Goal: Task Accomplishment & Management: Manage account settings

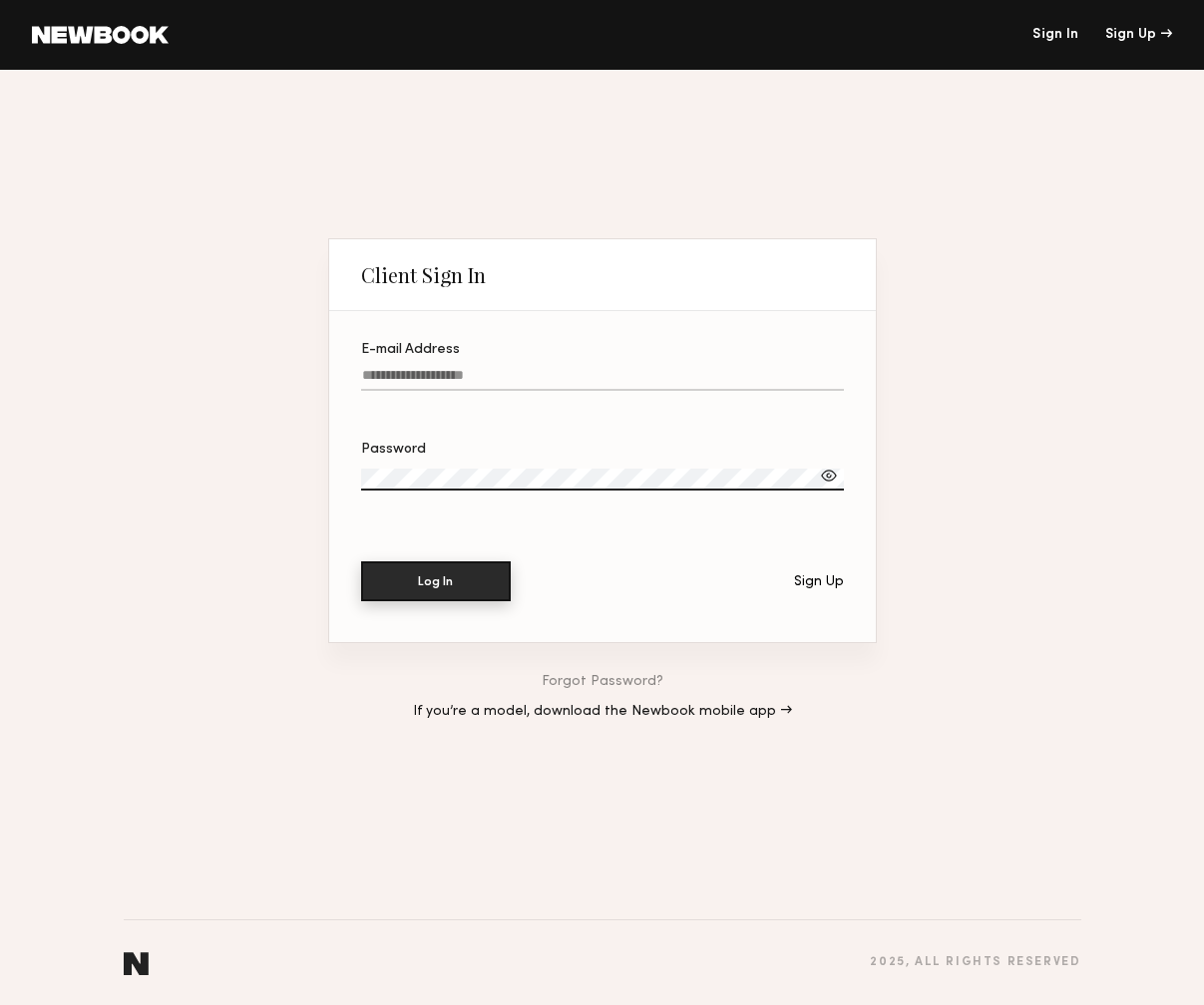
type input "**********"
drag, startPoint x: 481, startPoint y: 573, endPoint x: 464, endPoint y: 565, distance: 18.8
click at [481, 573] on button "Log In" at bounding box center [436, 581] width 150 height 40
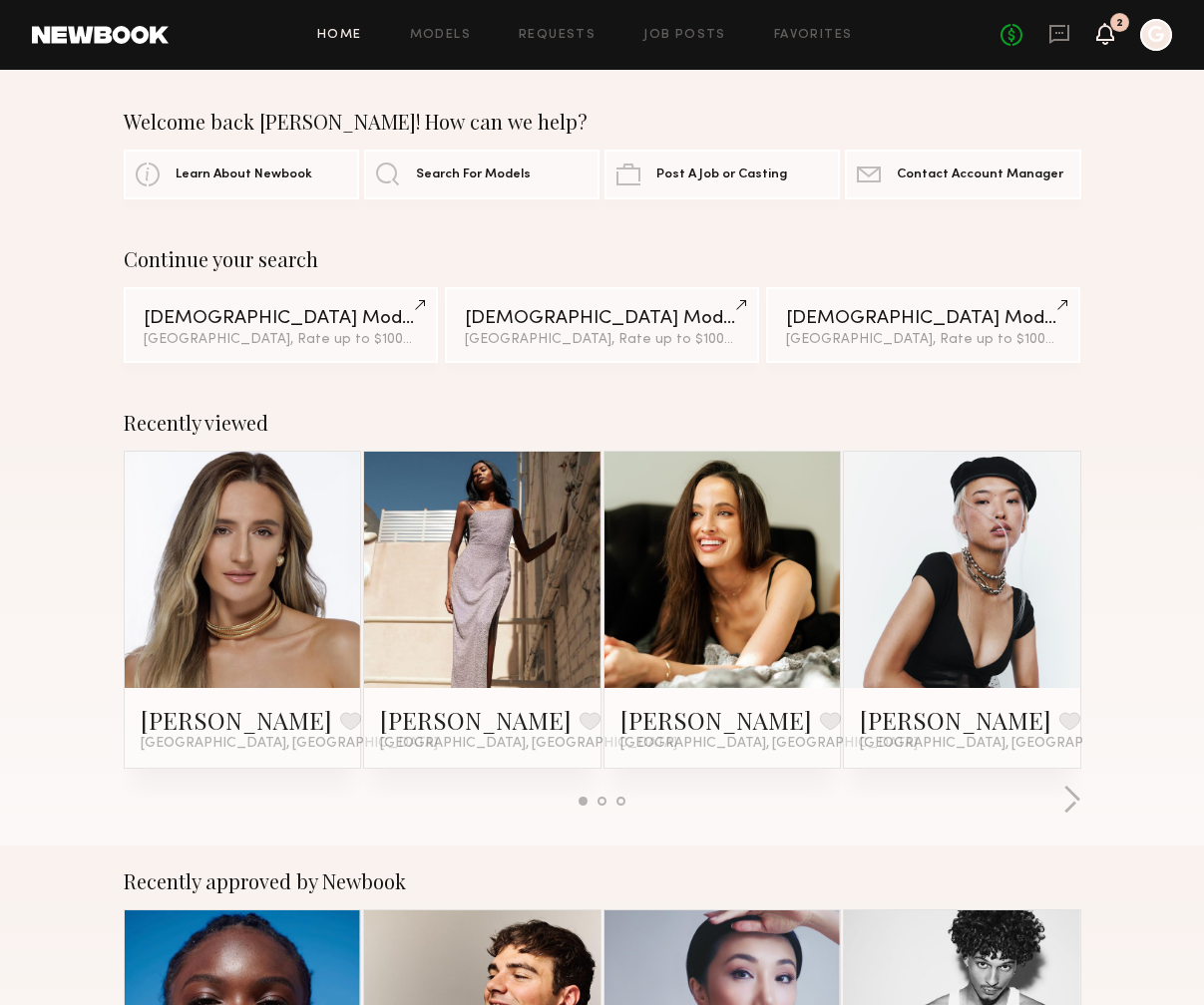
click at [1104, 38] on icon at bounding box center [1105, 33] width 16 height 14
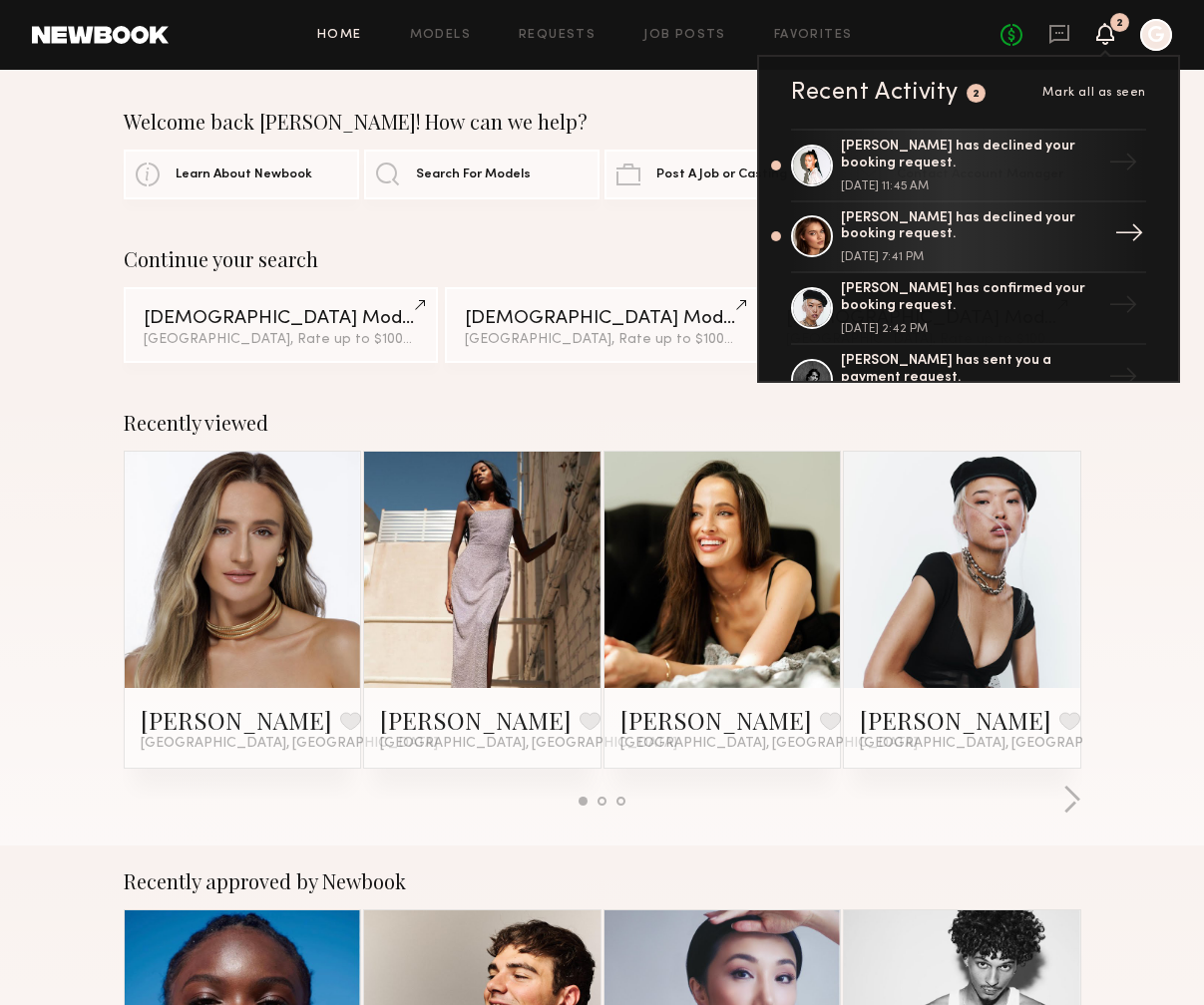
click at [1003, 250] on div "Oleksandra K. has declined your booking request. August 11, 2025 @ 7:41 PM" at bounding box center [971, 237] width 259 height 54
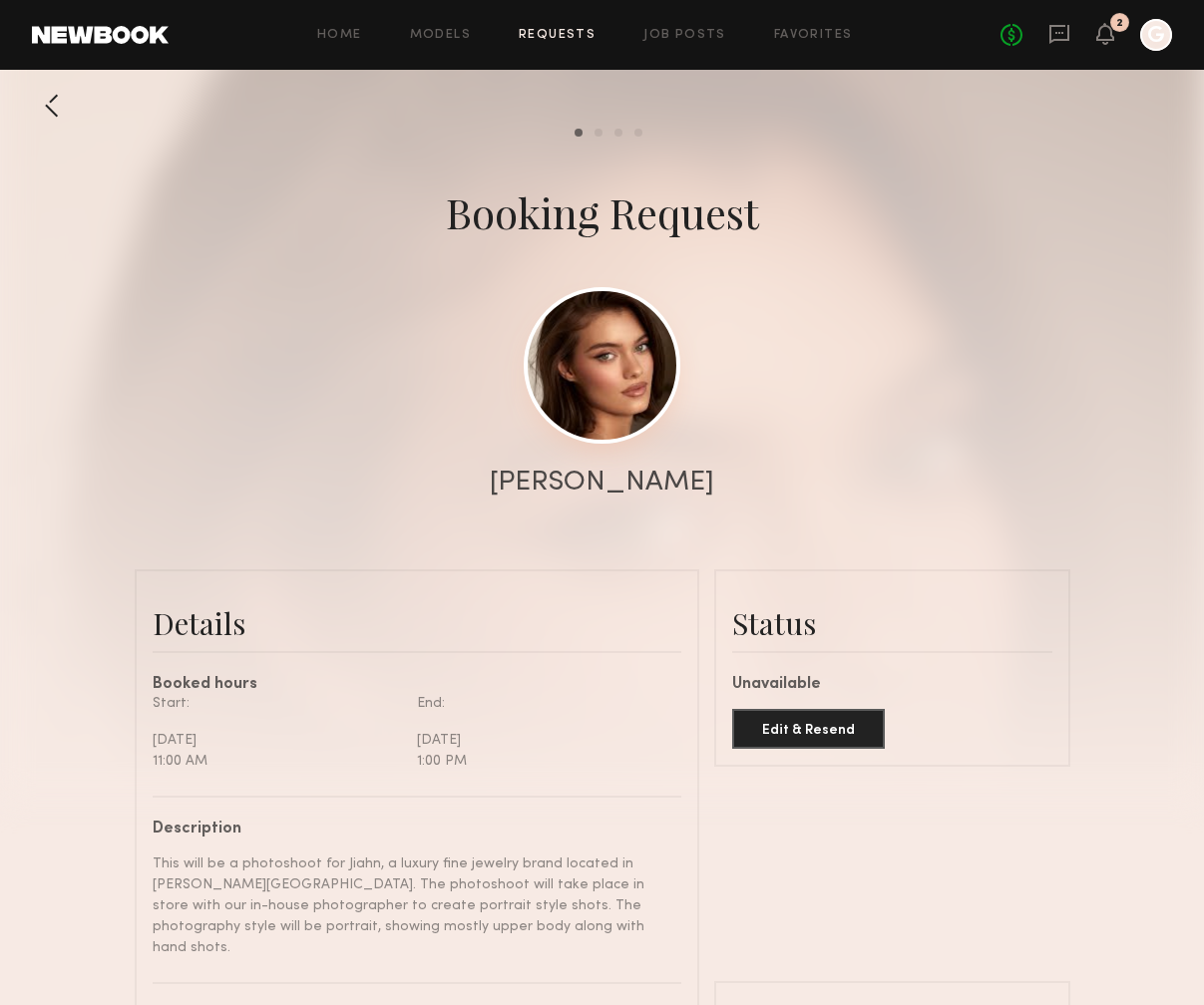
click at [605, 355] on link at bounding box center [602, 365] width 157 height 157
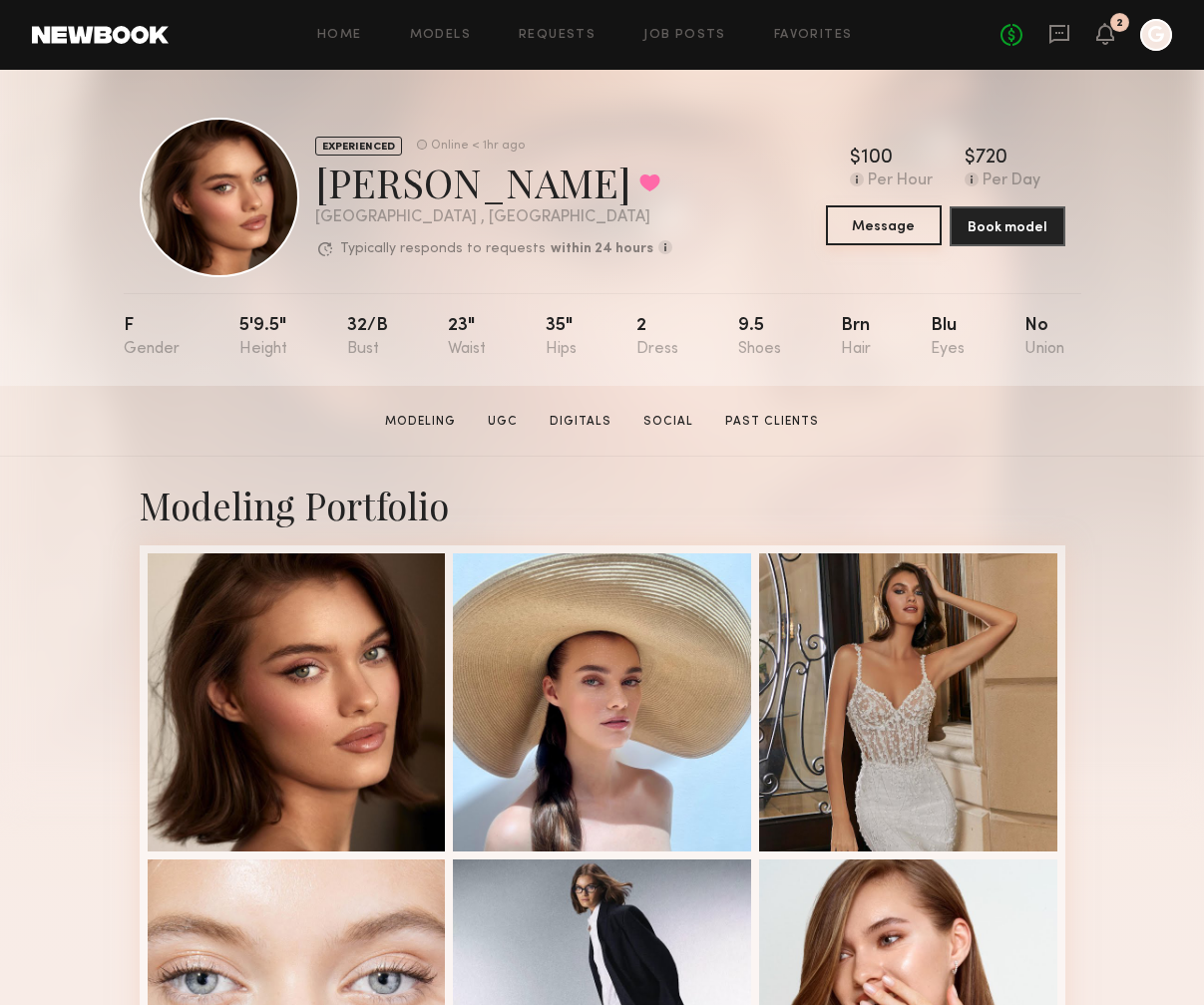
click at [898, 239] on button "Message" at bounding box center [884, 225] width 116 height 40
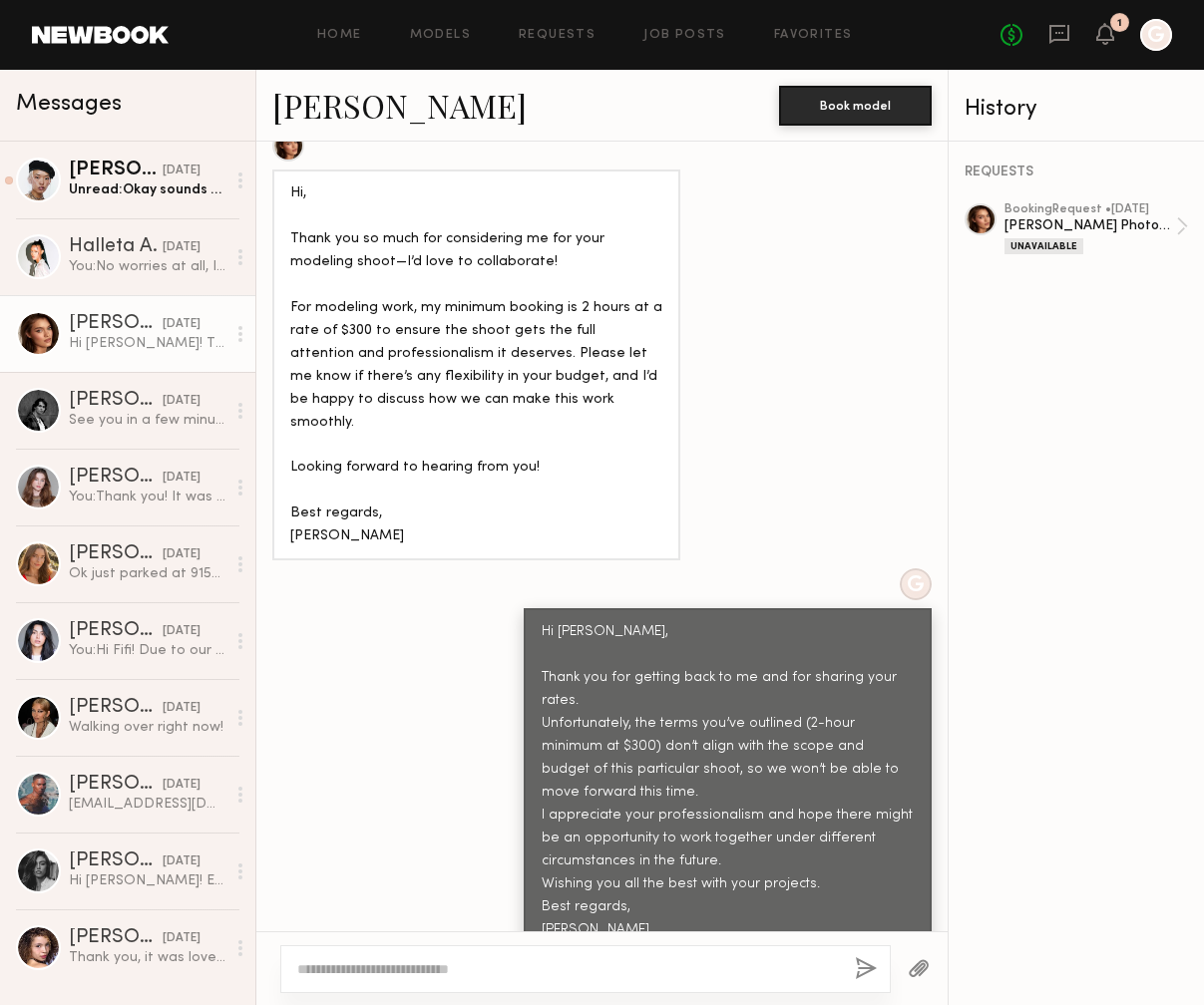
scroll to position [1048, 0]
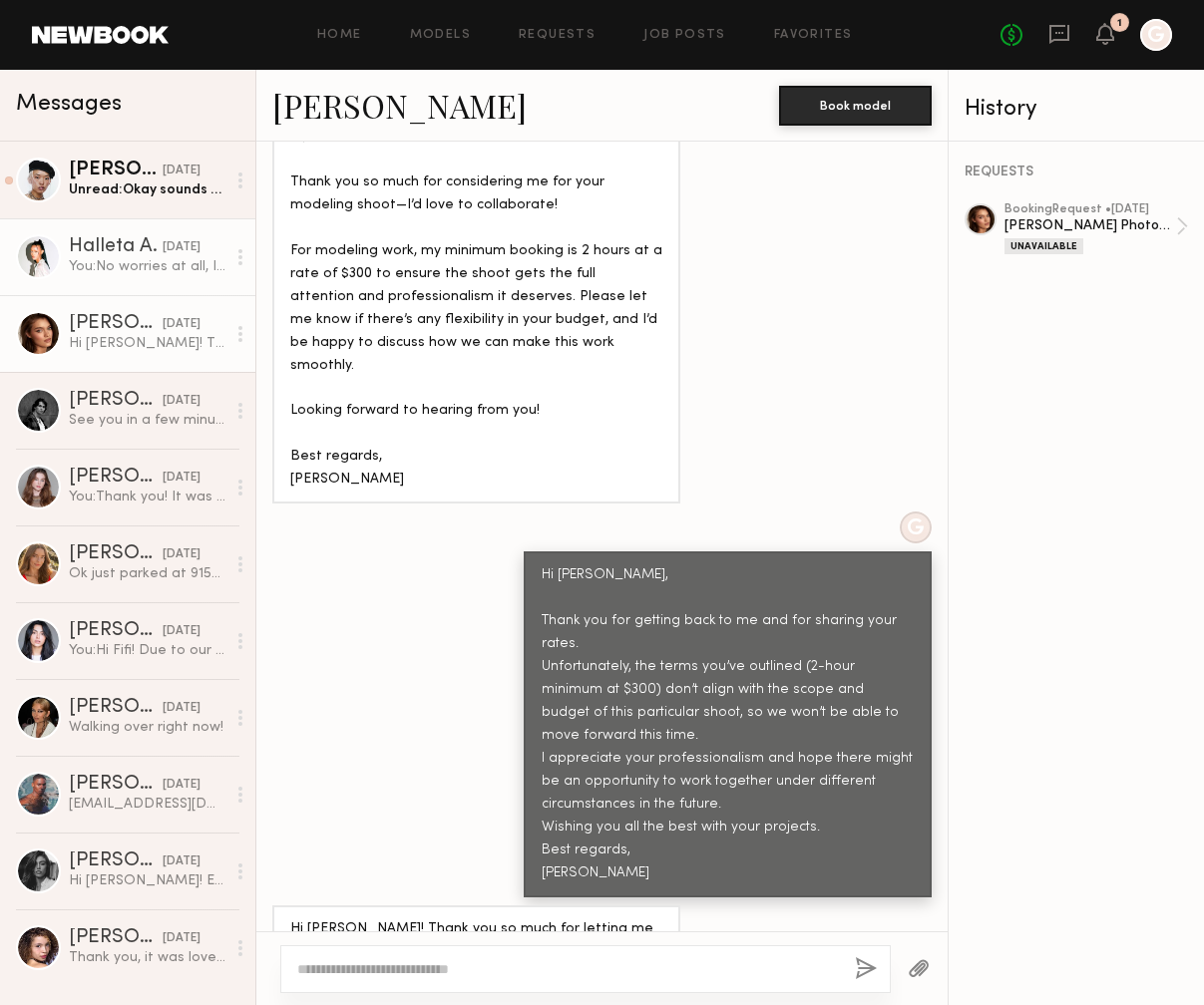
click at [178, 290] on link "Halleta A. 08/14/2025 You: No worries at all, I appreciate you letting me know.…" at bounding box center [128, 256] width 255 height 77
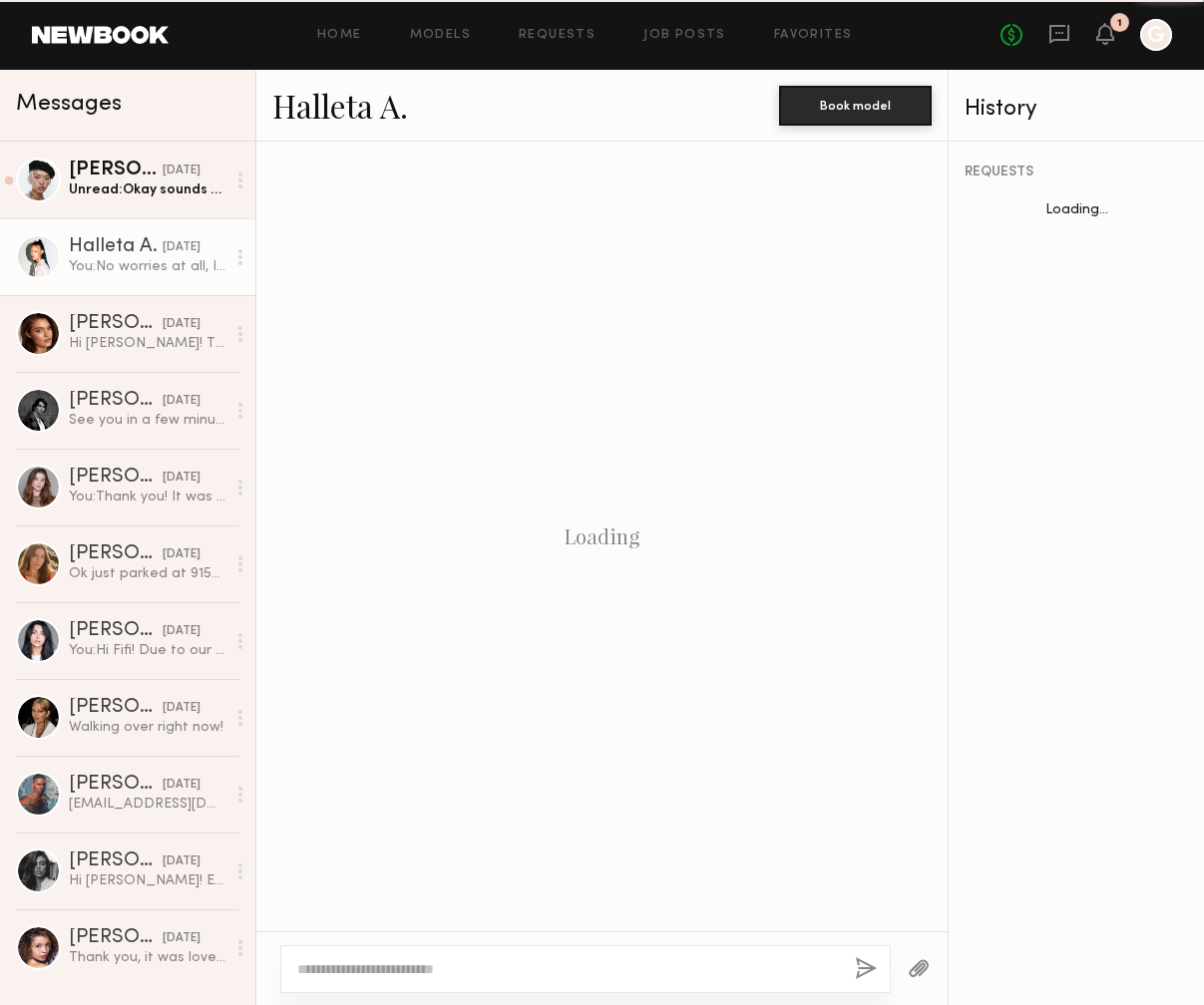
scroll to position [906, 0]
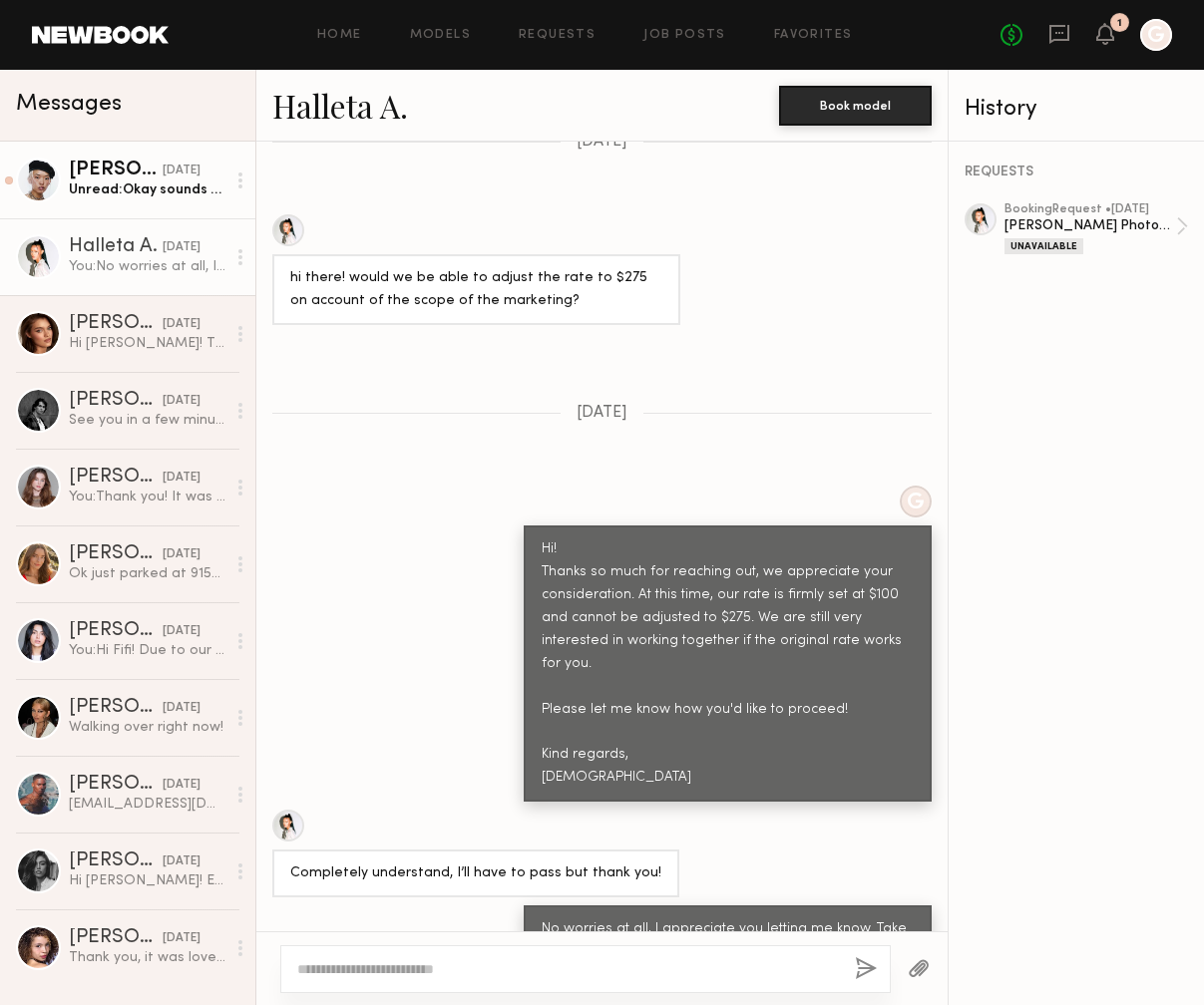
click at [156, 213] on link "Angel L. 08/14/2025 Unread: Okay sounds great :)" at bounding box center [128, 179] width 255 height 77
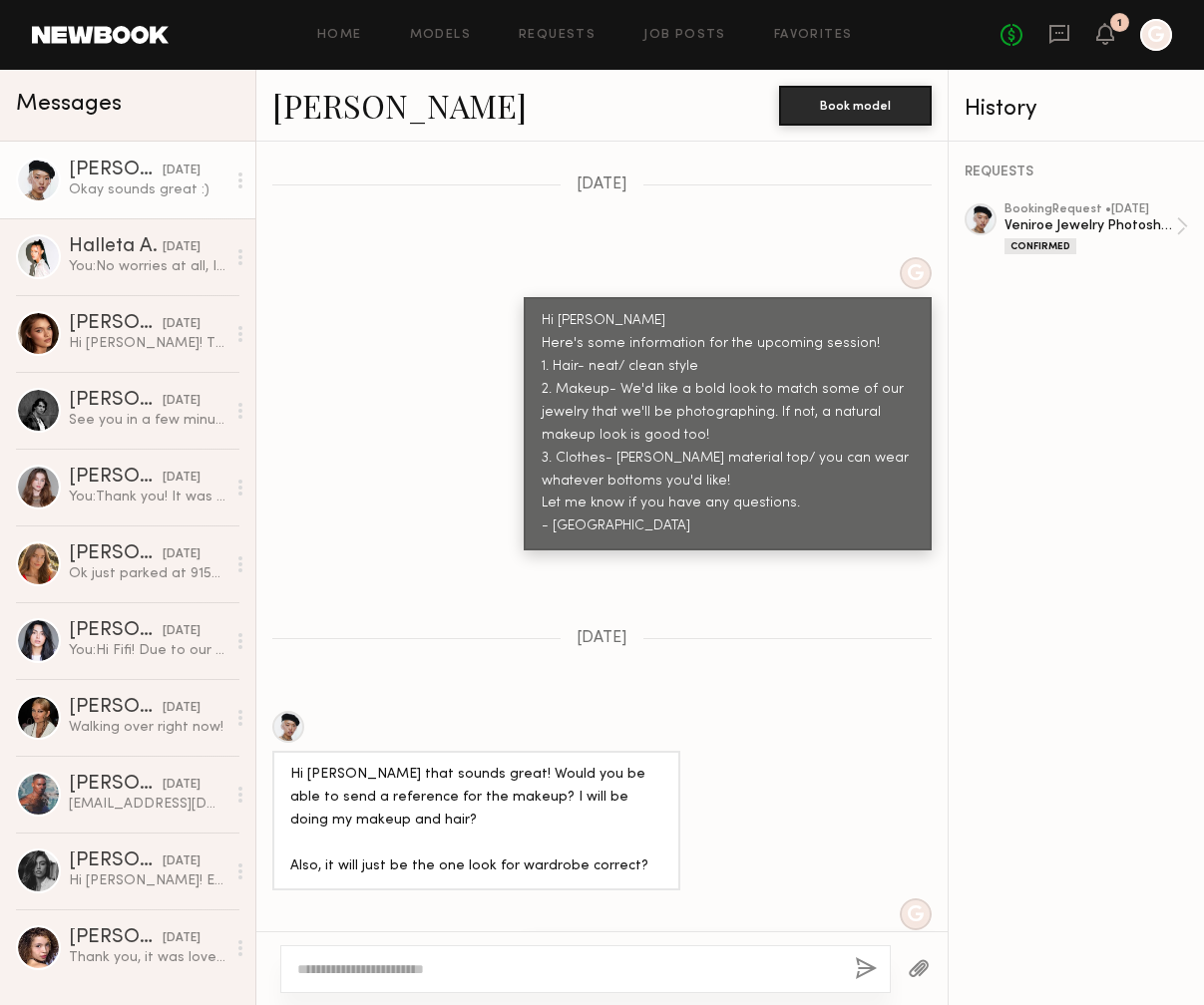
scroll to position [407, 0]
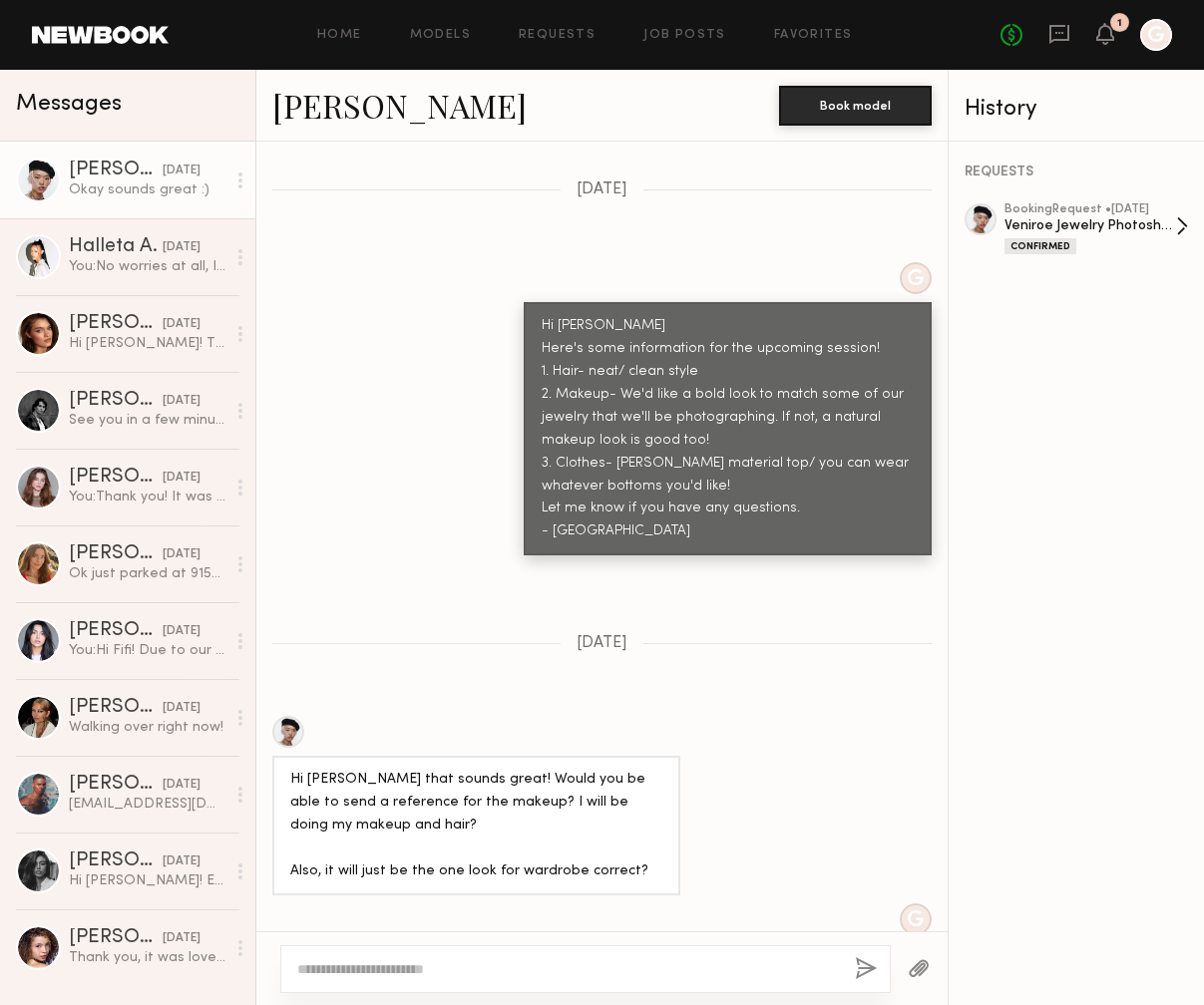
click at [1183, 237] on link "booking Request • 08/08/2025 Veniroe Jewelry Photoshoot Confirmed" at bounding box center [1096, 228] width 184 height 51
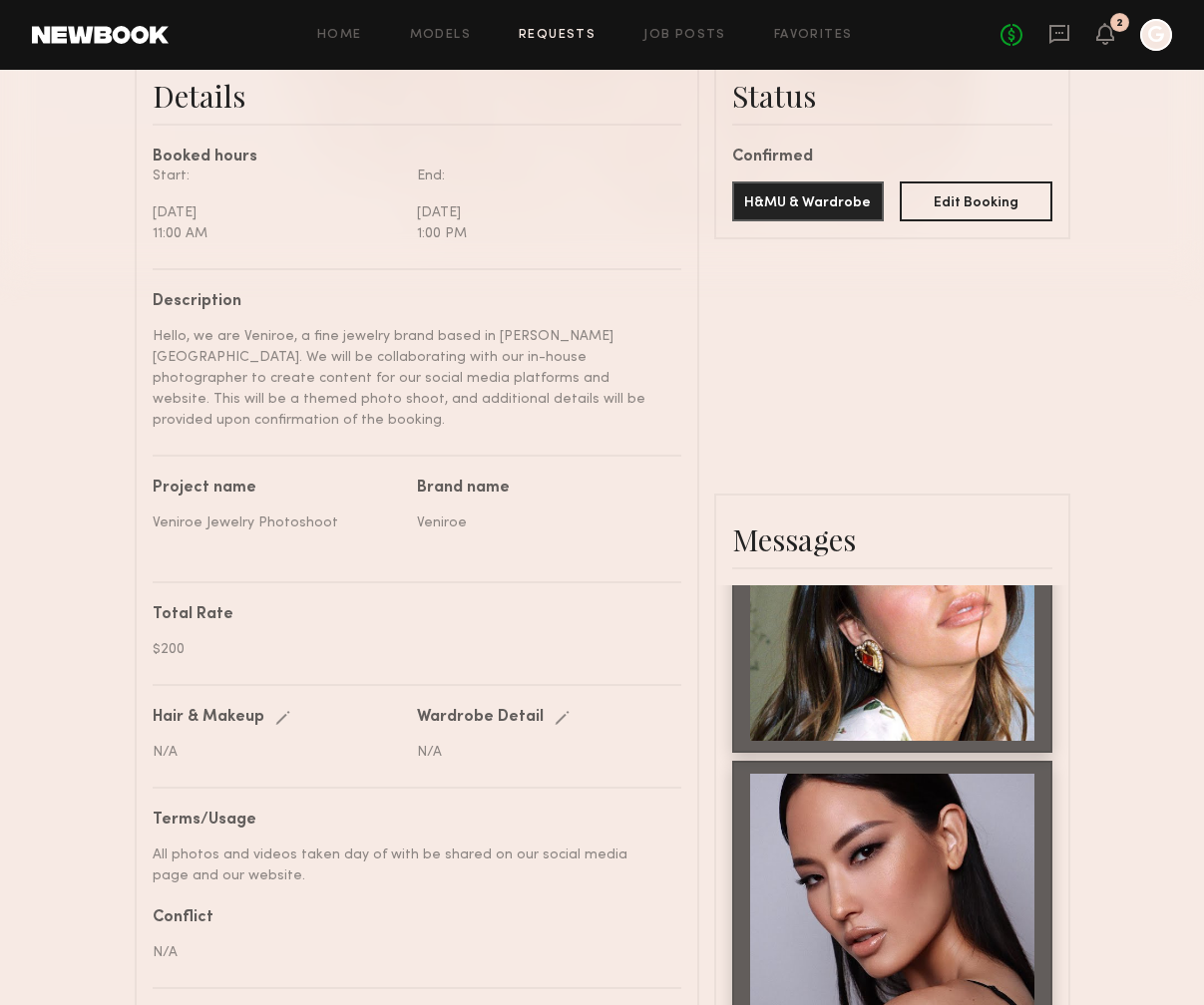
scroll to position [535, 0]
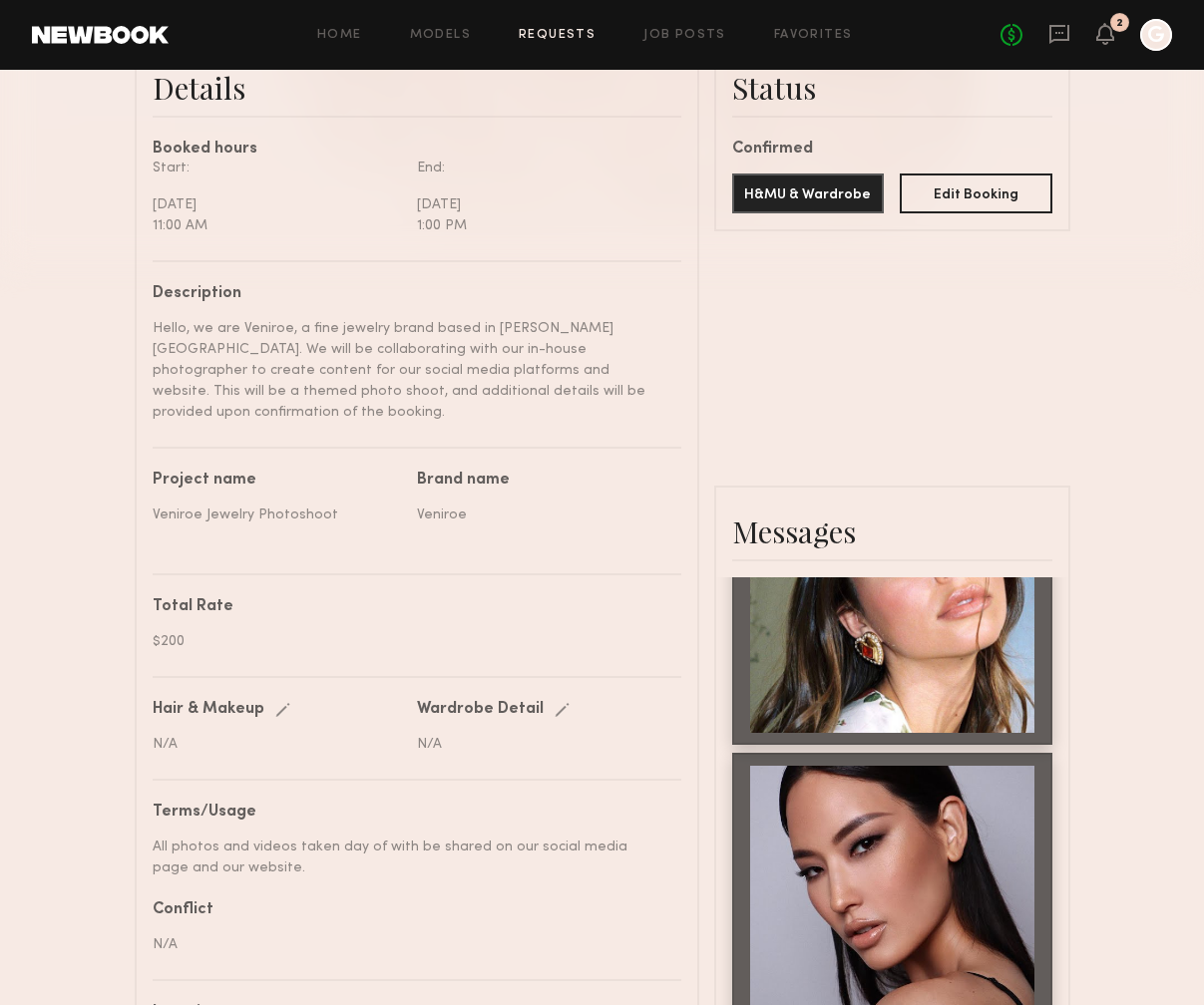
click at [1115, 25] on div "2" at bounding box center [1119, 22] width 19 height 19
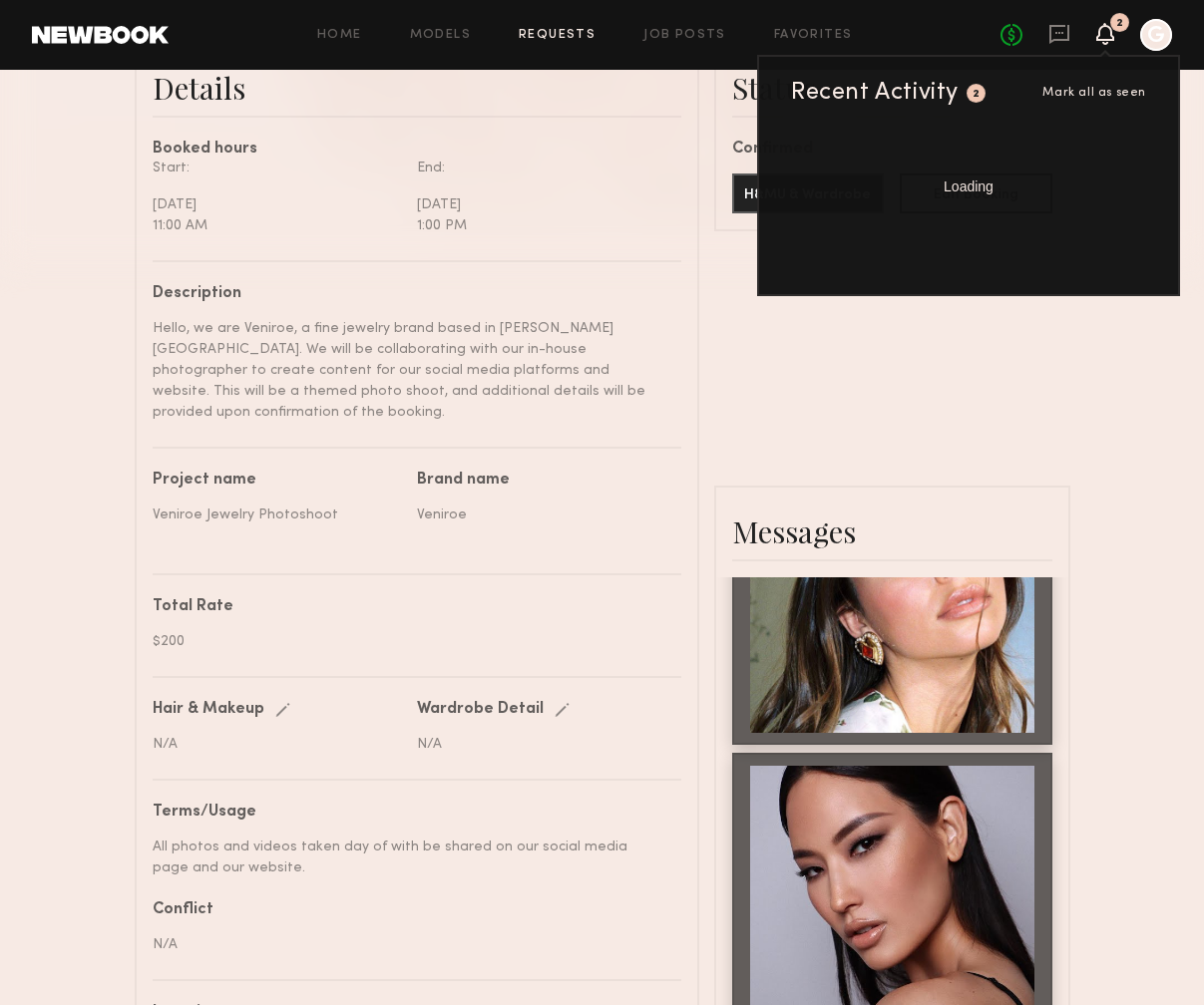
click at [1109, 26] on icon at bounding box center [1105, 33] width 16 height 14
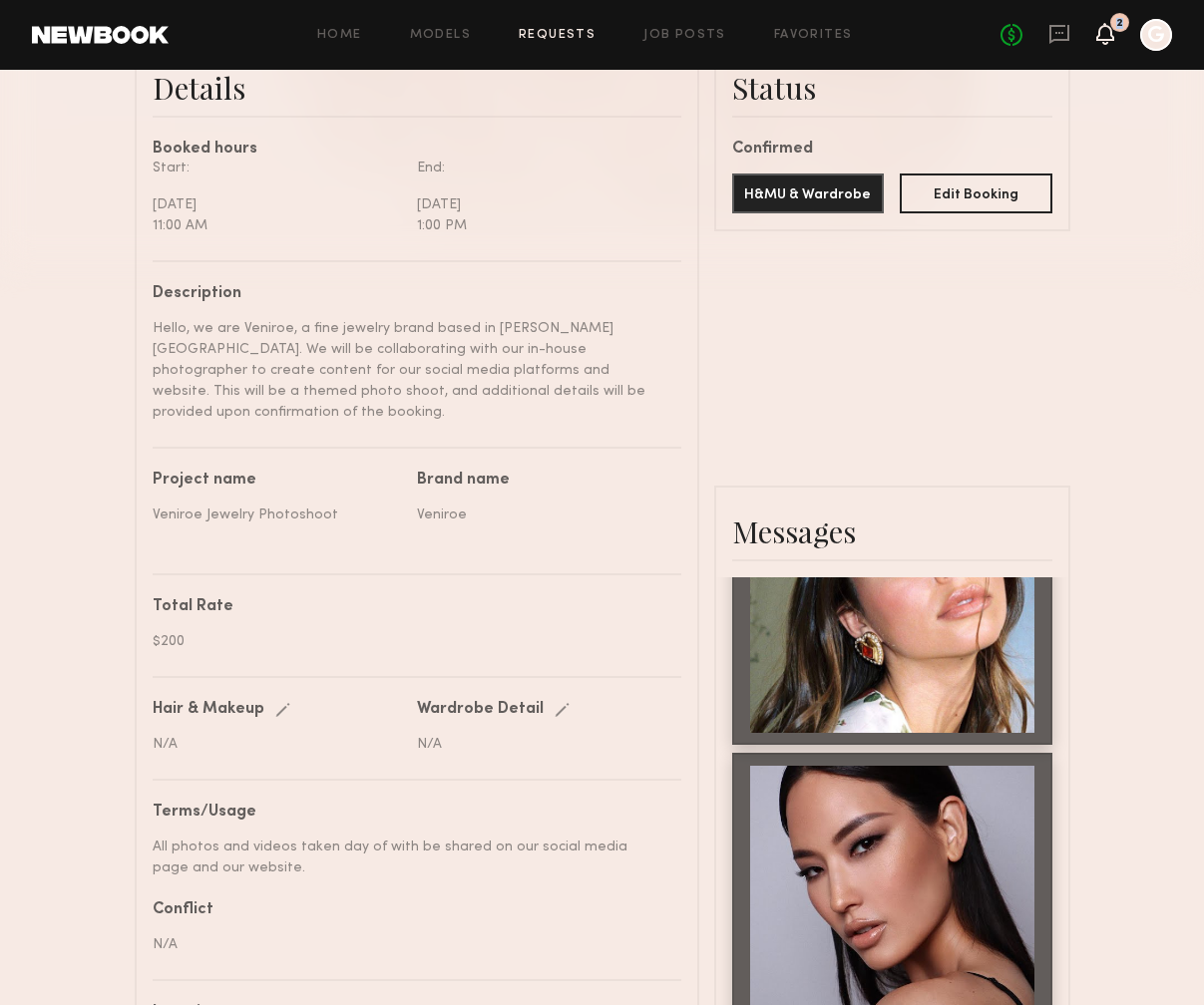
click at [1109, 26] on icon at bounding box center [1105, 33] width 16 height 14
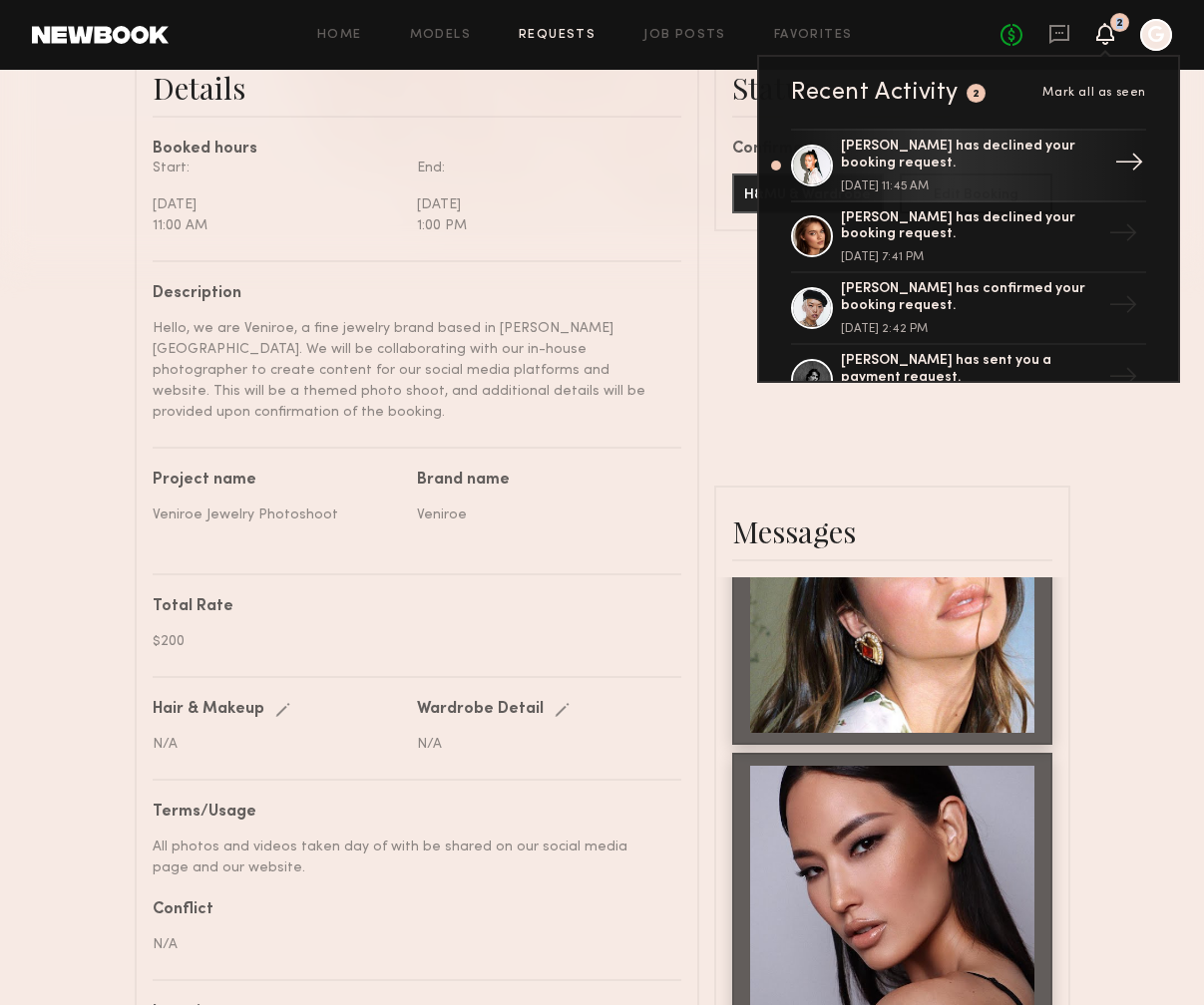
click at [1071, 158] on div "[PERSON_NAME] has declined your booking request." at bounding box center [971, 156] width 259 height 34
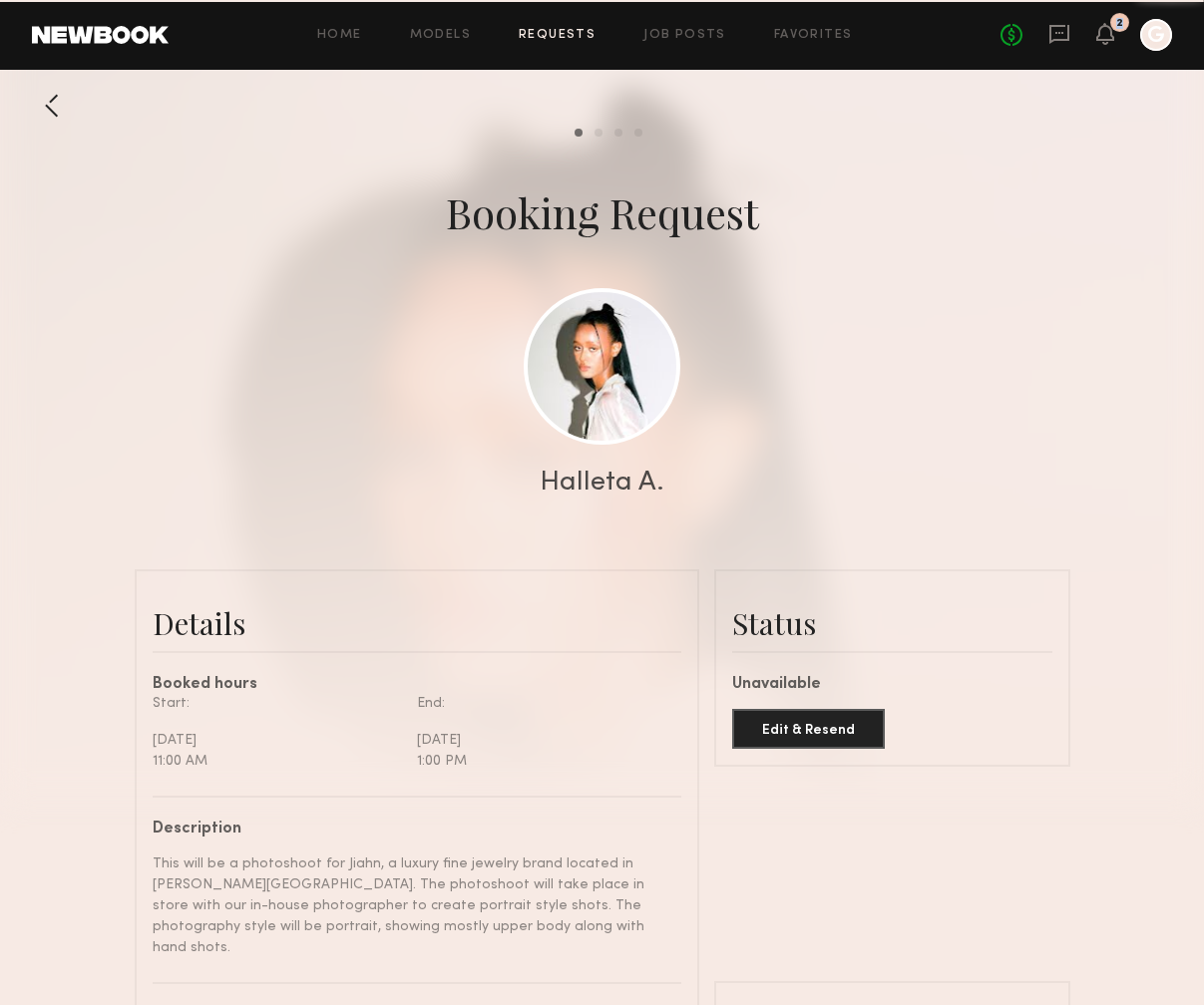
scroll to position [1375, 0]
click at [1064, 59] on header "Home Models Requests Job Posts Favorites Sign Out No fees up to $5,000 2 G" at bounding box center [602, 35] width 1204 height 70
click at [1061, 48] on div "No fees up to $5,000 2 G" at bounding box center [1086, 35] width 172 height 32
click at [356, 38] on link "Home" at bounding box center [339, 35] width 45 height 13
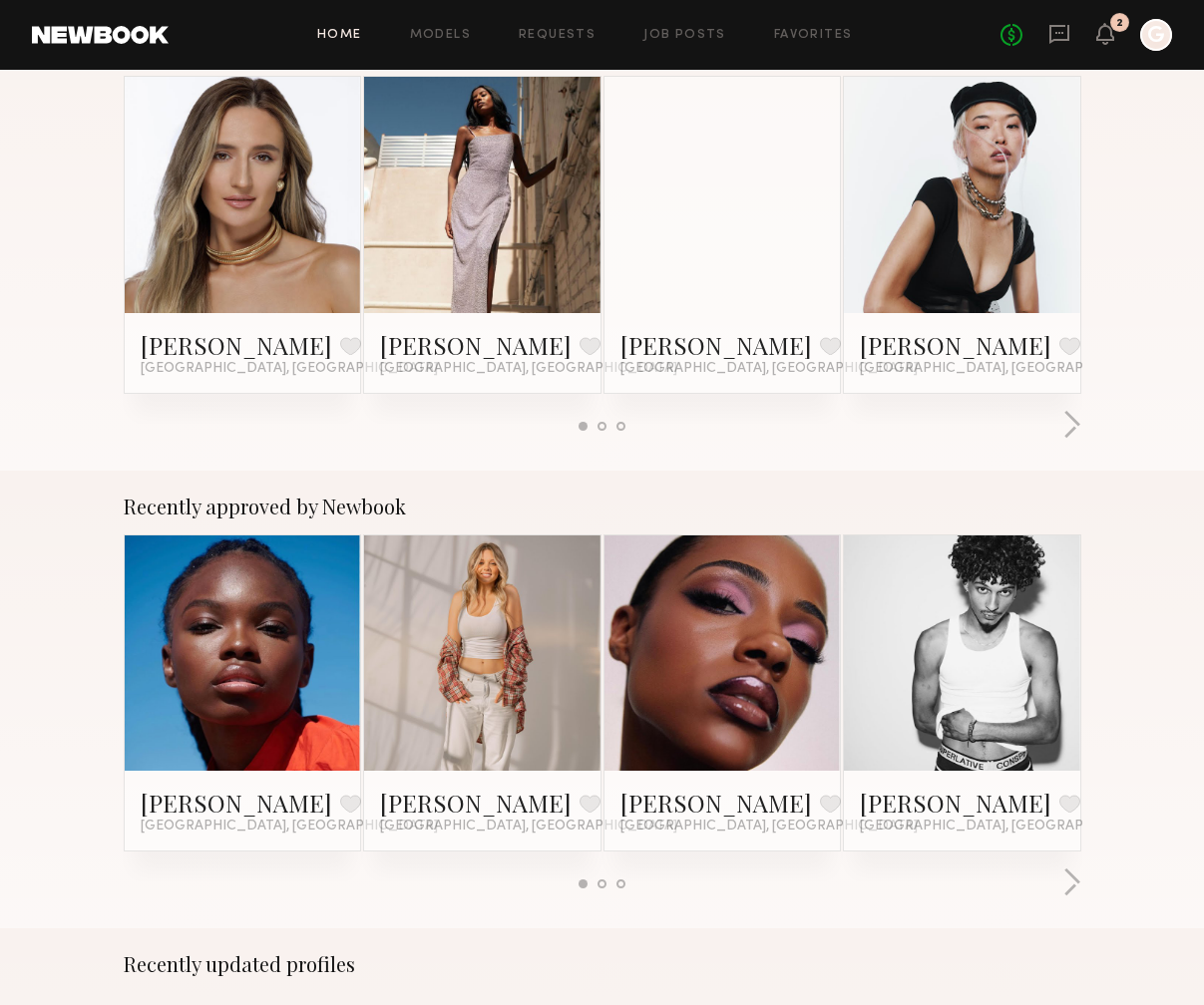
scroll to position [385, 0]
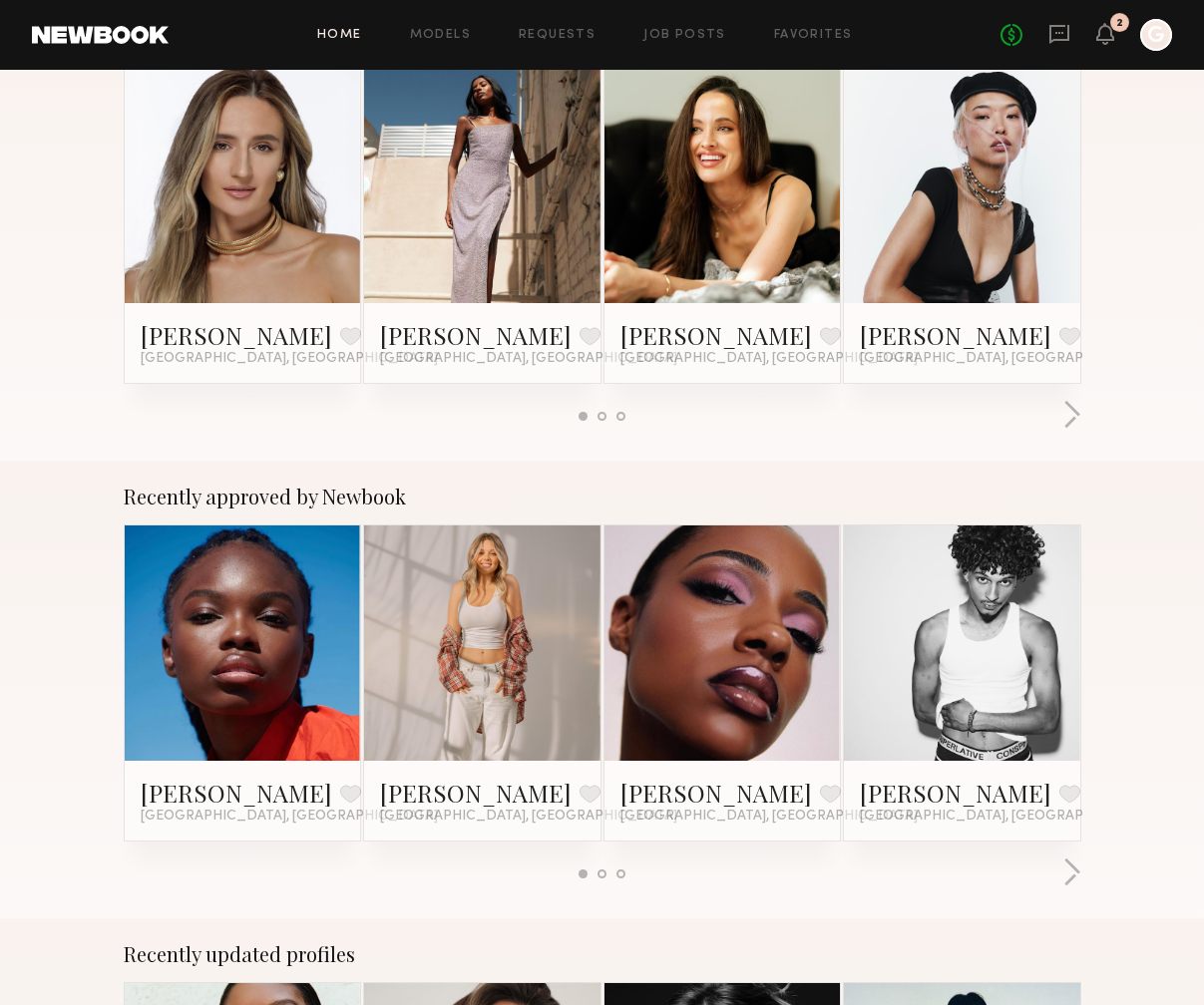
click at [267, 227] on link at bounding box center [242, 184] width 109 height 236
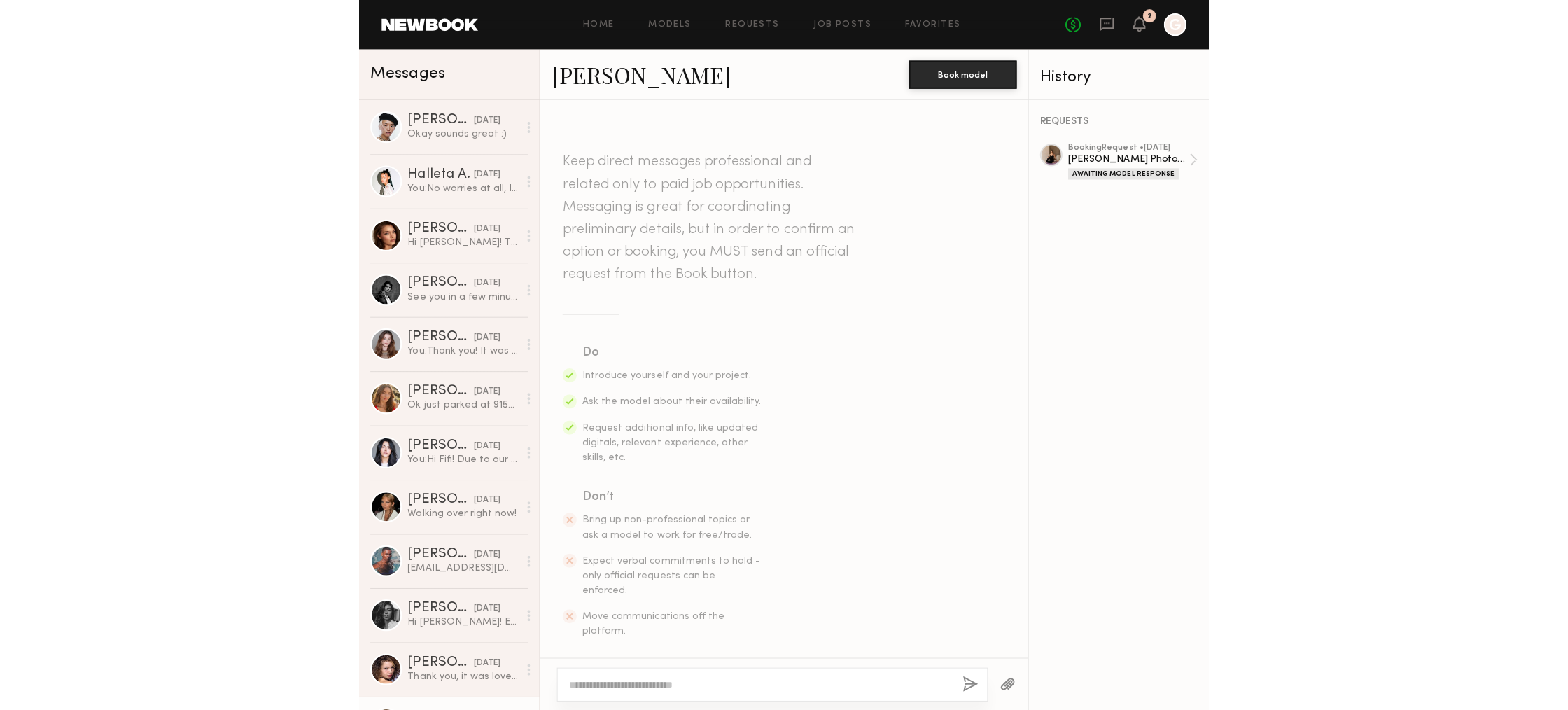
scroll to position [6, 0]
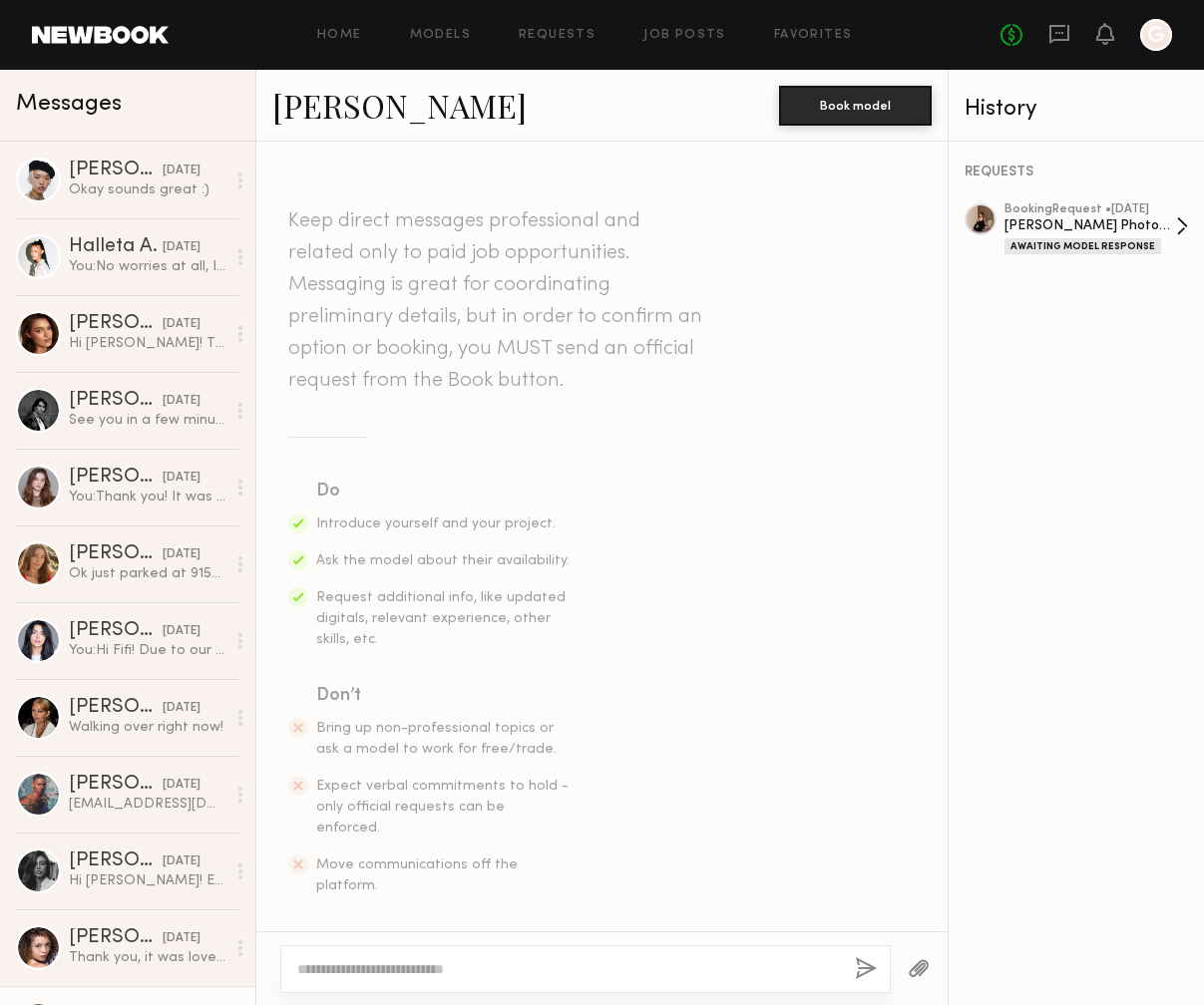
click at [1135, 227] on div "[PERSON_NAME] Photoshoot" at bounding box center [1090, 225] width 172 height 19
click at [98, 44] on header "Home Models Requests Job Posts Favorites Sign Out No fees up to $5,000 G" at bounding box center [602, 35] width 1204 height 70
click at [110, 24] on header "Home Models Requests Job Posts Favorites Sign Out No fees up to $5,000 G" at bounding box center [602, 35] width 1204 height 70
click at [124, 26] on link at bounding box center [100, 35] width 137 height 18
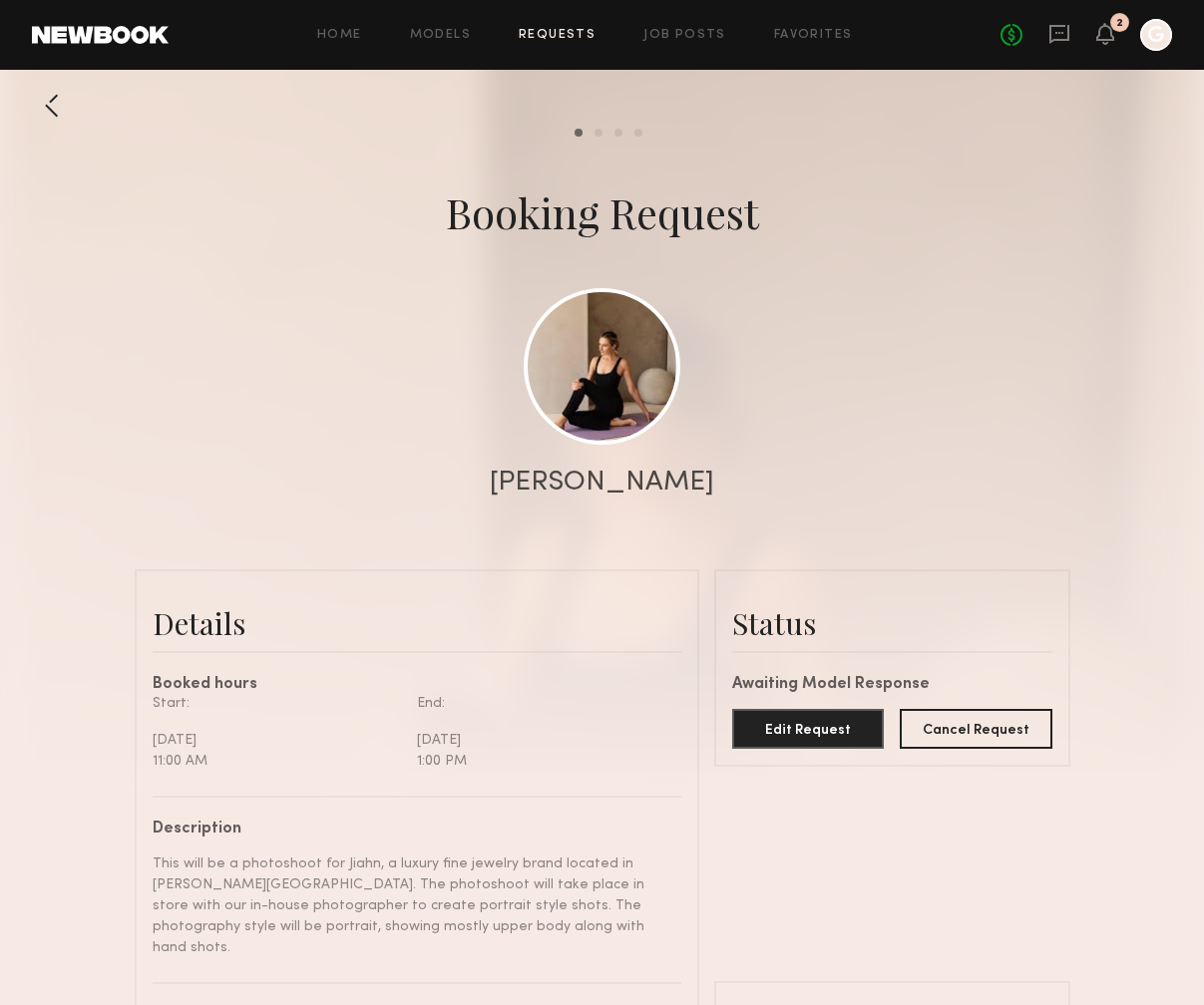
click at [60, 104] on div at bounding box center [52, 106] width 40 height 40
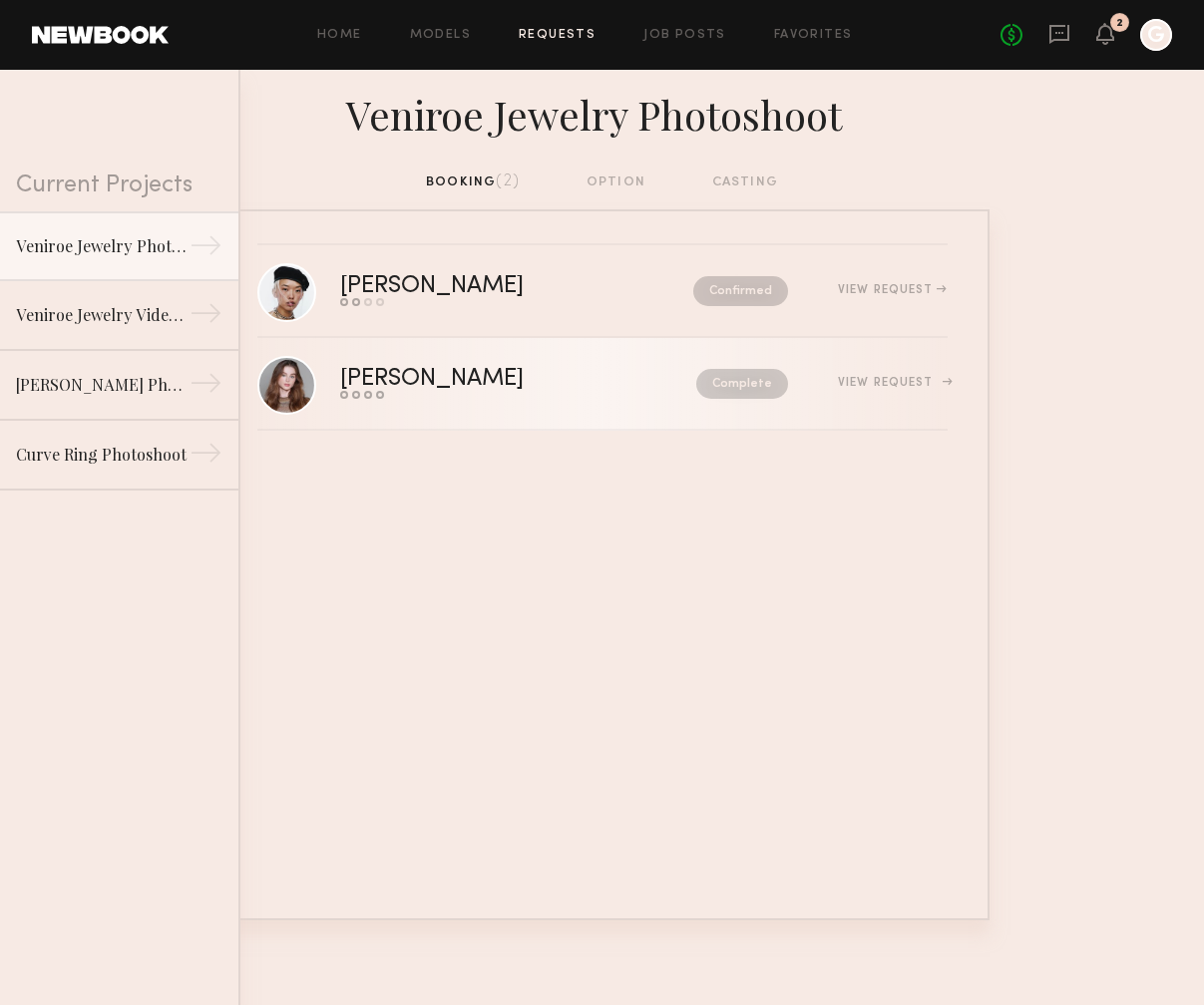
click at [605, 391] on div "[PERSON_NAME]" at bounding box center [475, 379] width 270 height 23
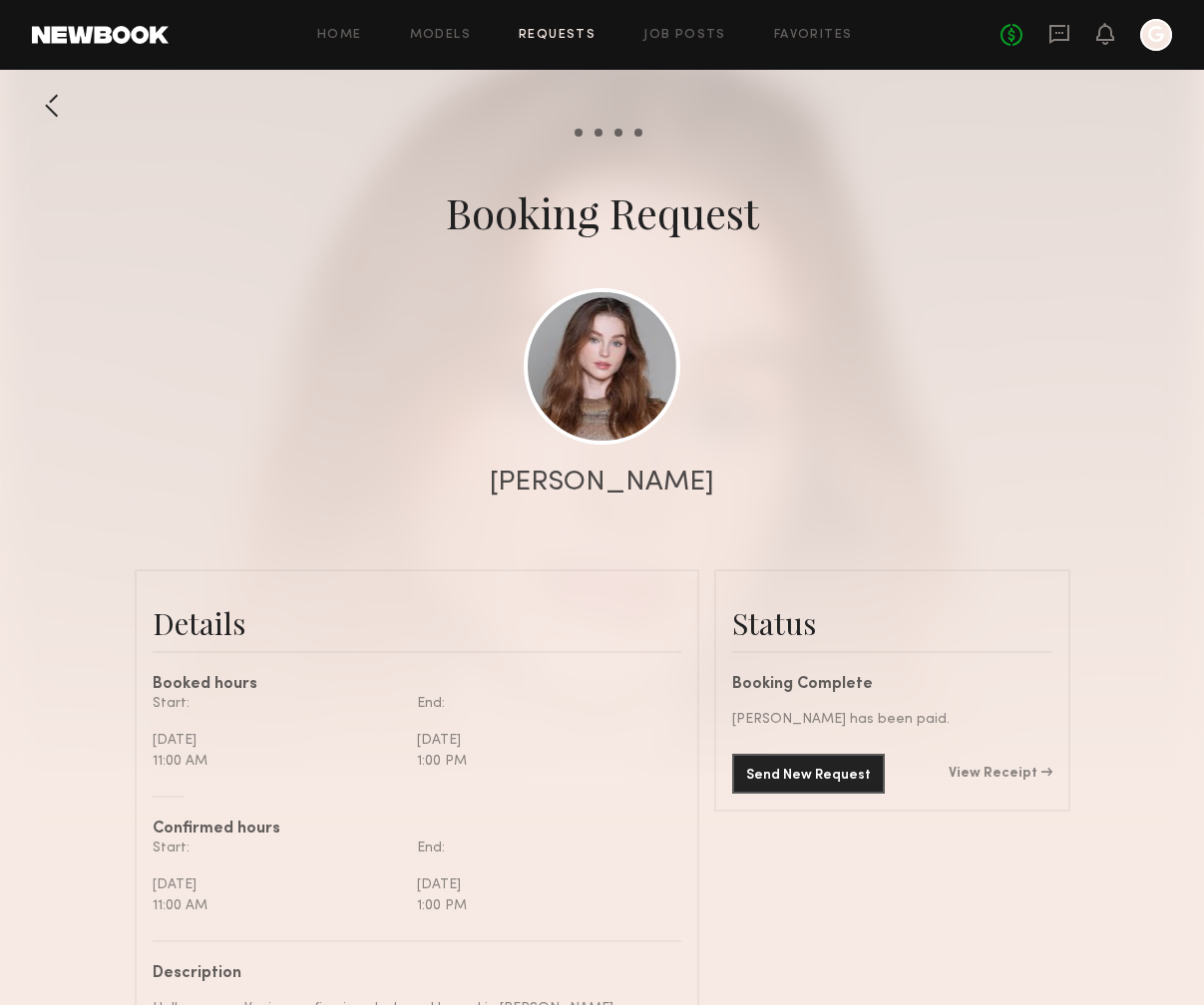
scroll to position [2229, 0]
click at [43, 111] on div at bounding box center [52, 106] width 40 height 40
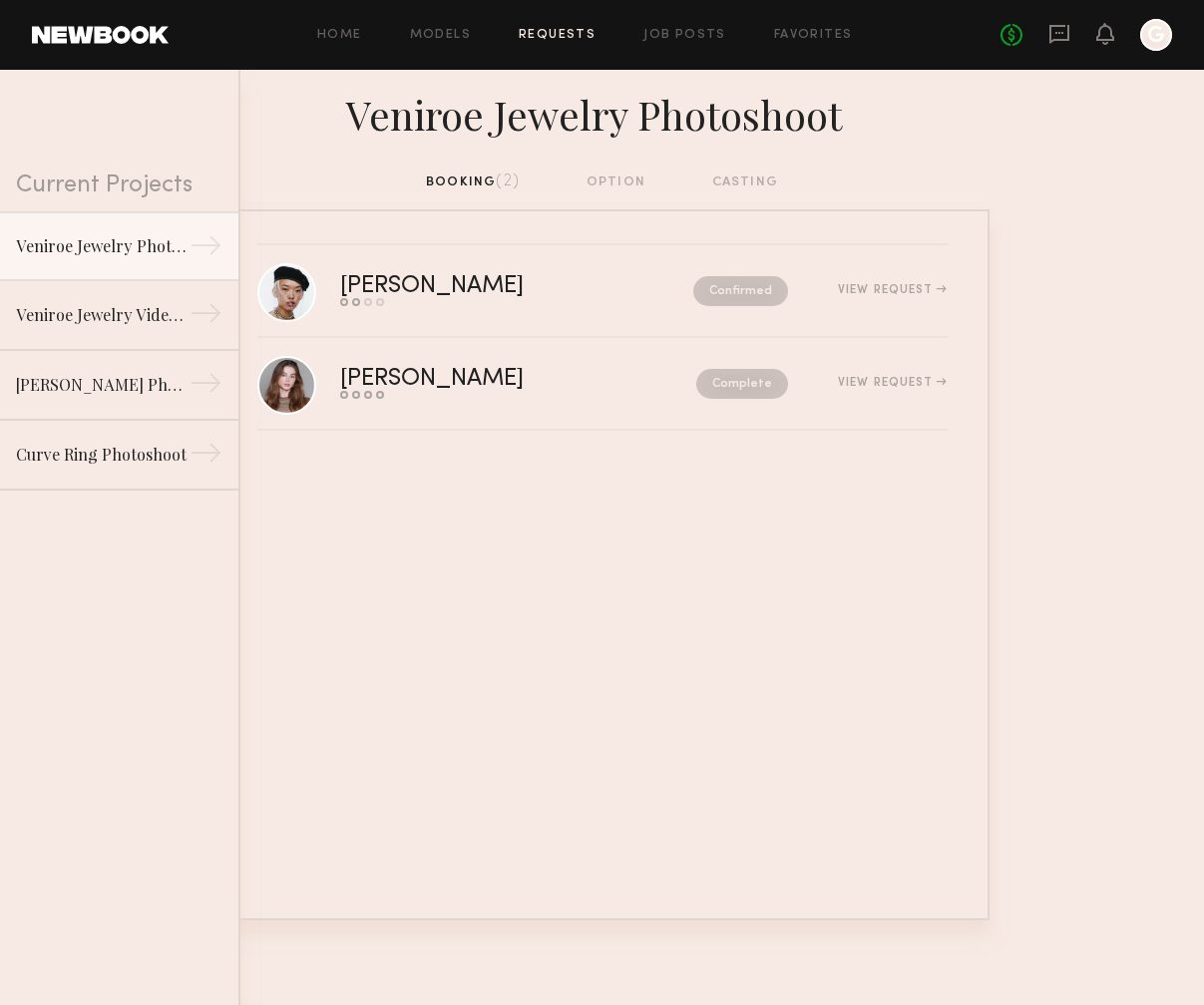
click at [515, 322] on link "[PERSON_NAME] Send request Model response Review hours worked Pay model Confirm…" at bounding box center [602, 291] width 690 height 93
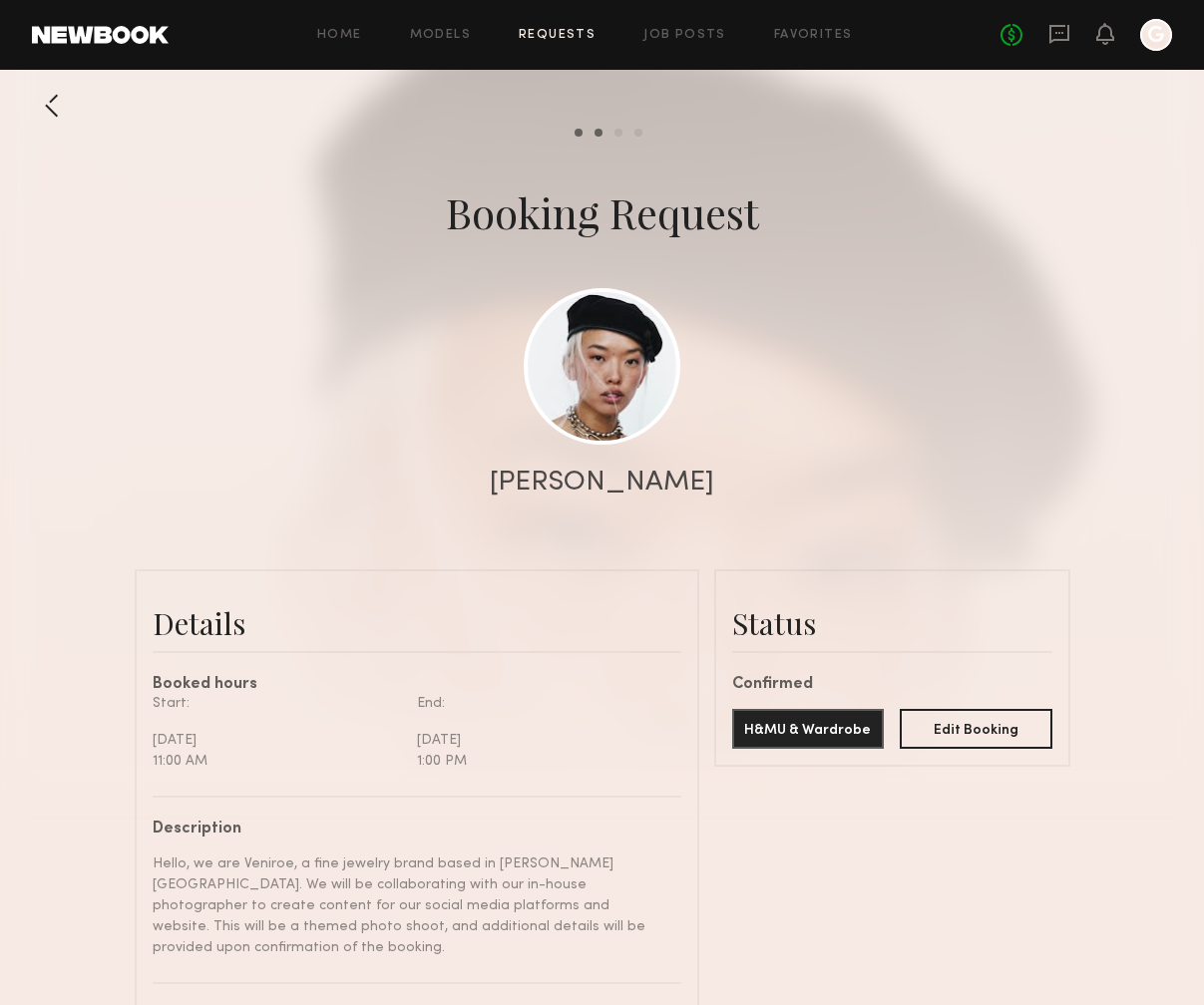
scroll to position [2292, 0]
click at [58, 107] on div at bounding box center [52, 106] width 40 height 40
